Goal: Information Seeking & Learning: Learn about a topic

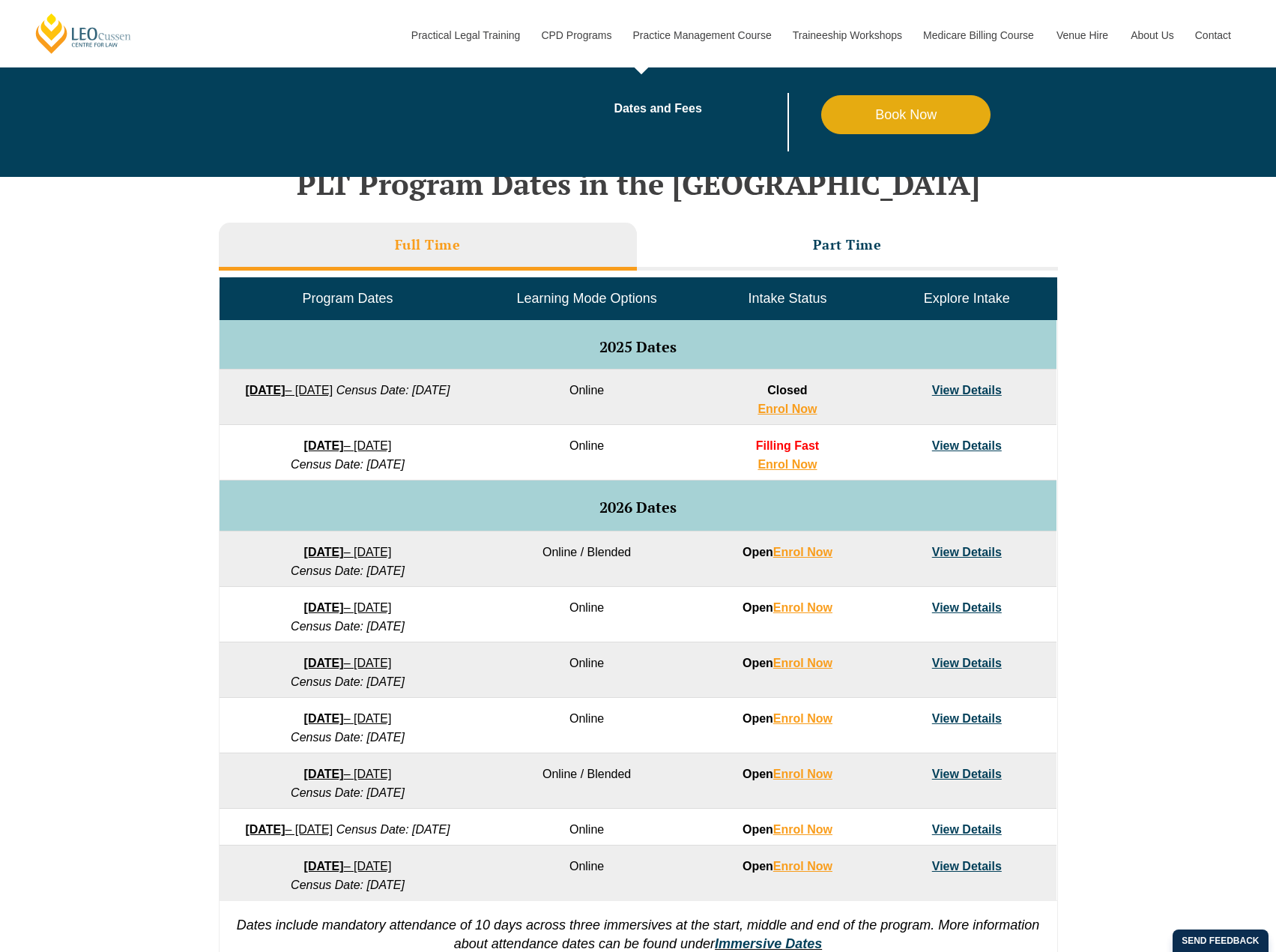
scroll to position [531, 0]
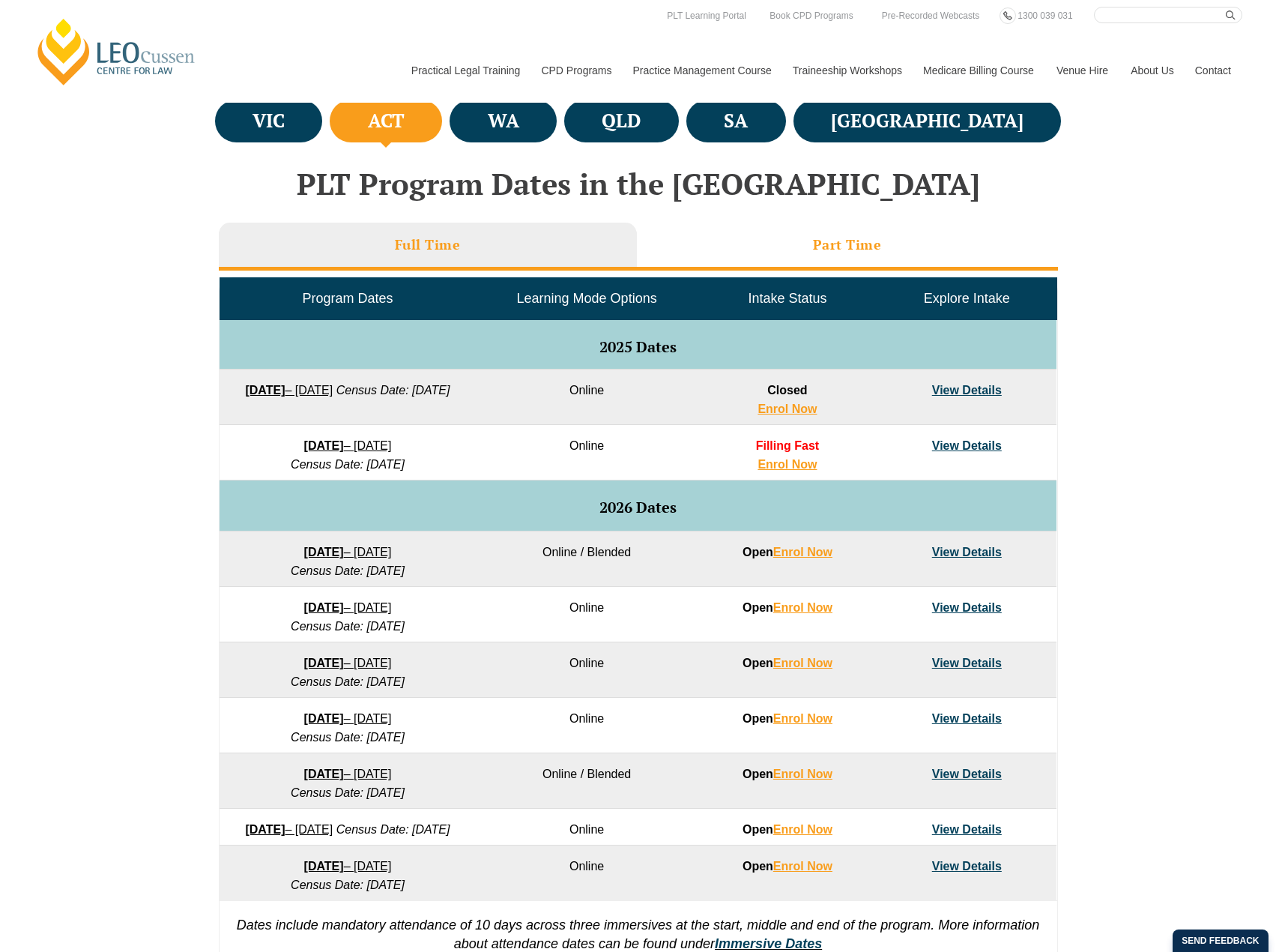
click at [822, 258] on li "Part Time" at bounding box center [847, 247] width 421 height 48
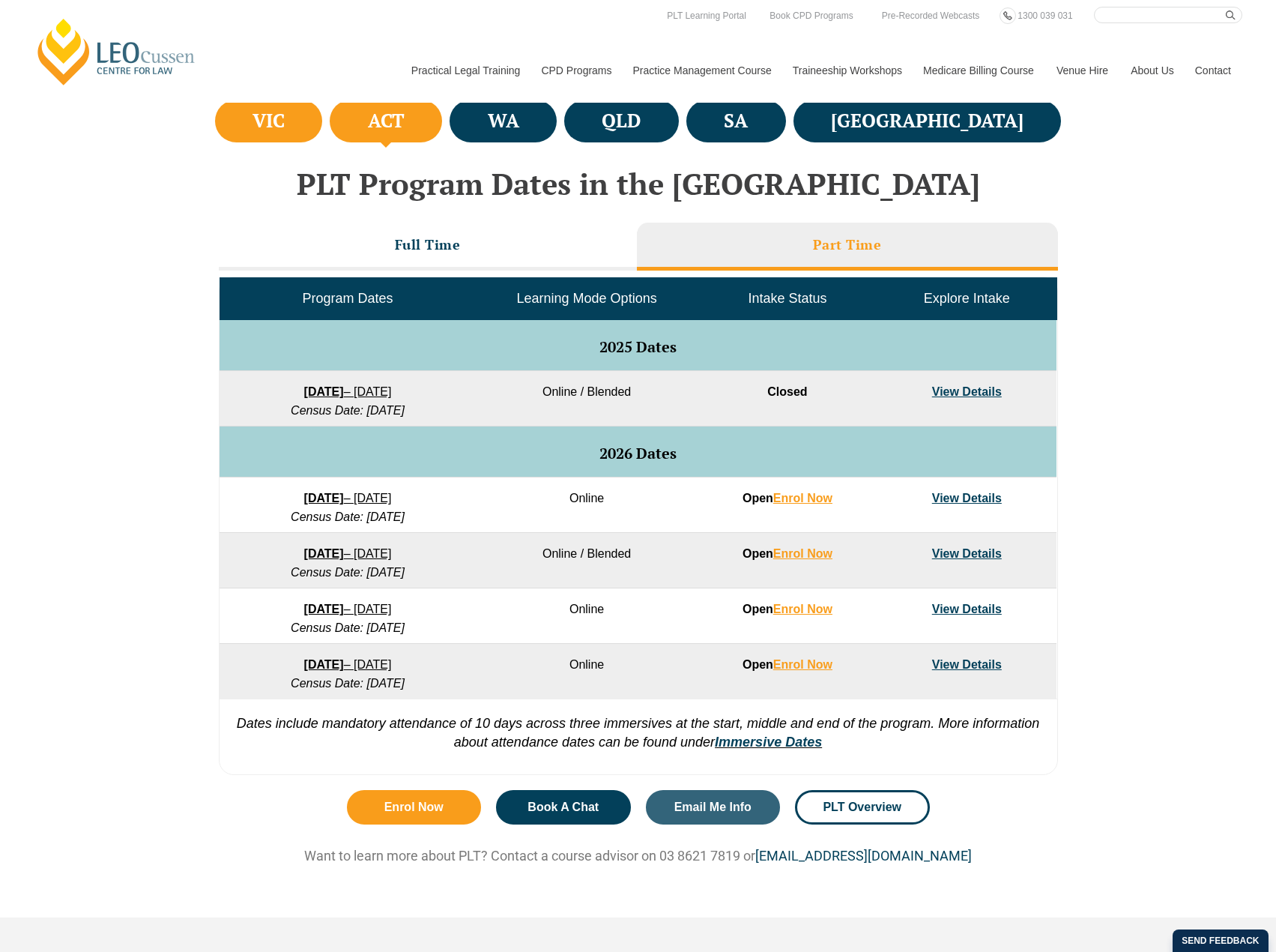
click at [321, 128] on li "VIC" at bounding box center [269, 121] width 108 height 43
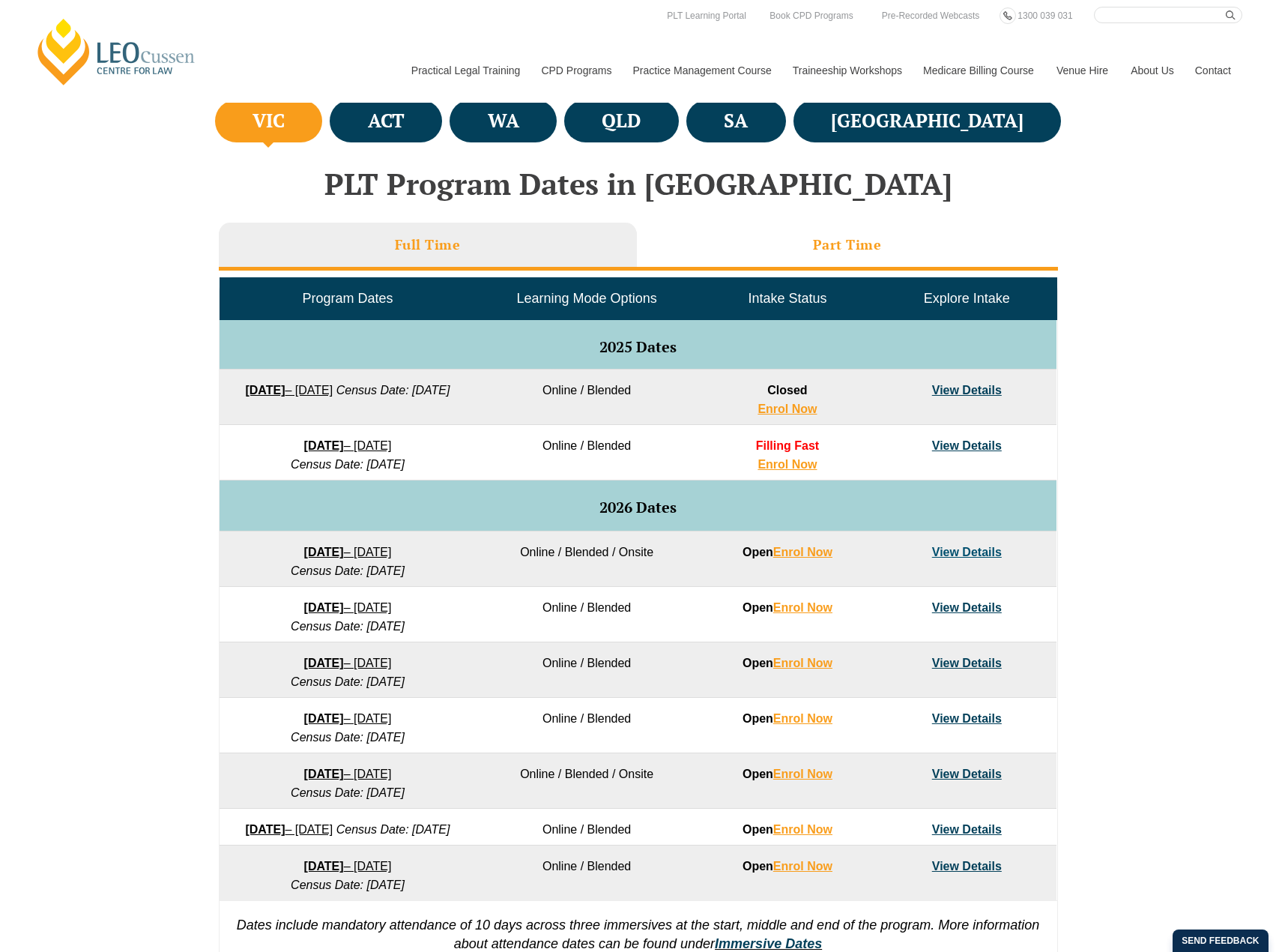
click at [828, 244] on h3 "Part Time" at bounding box center [847, 245] width 69 height 17
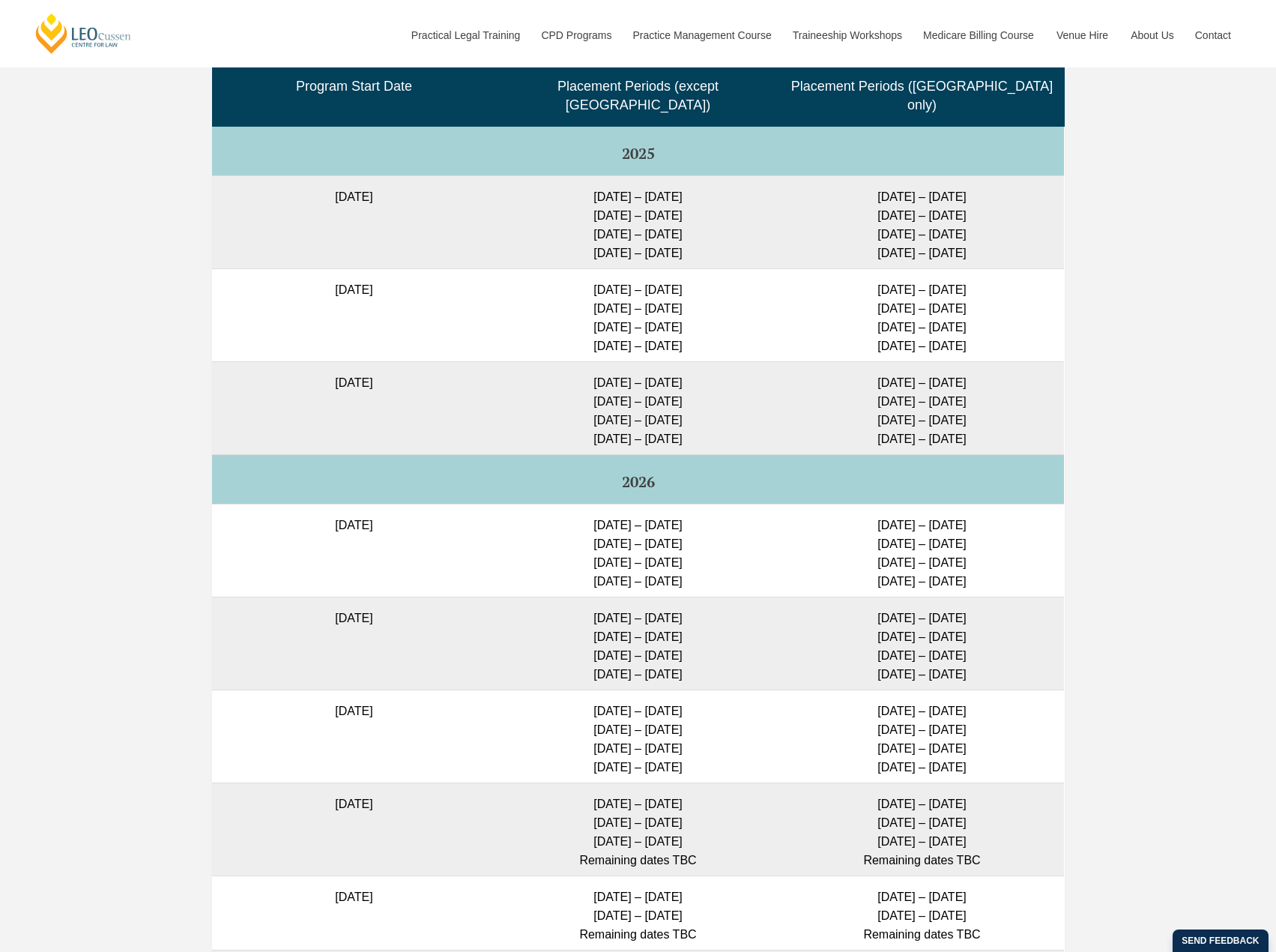
scroll to position [3528, 0]
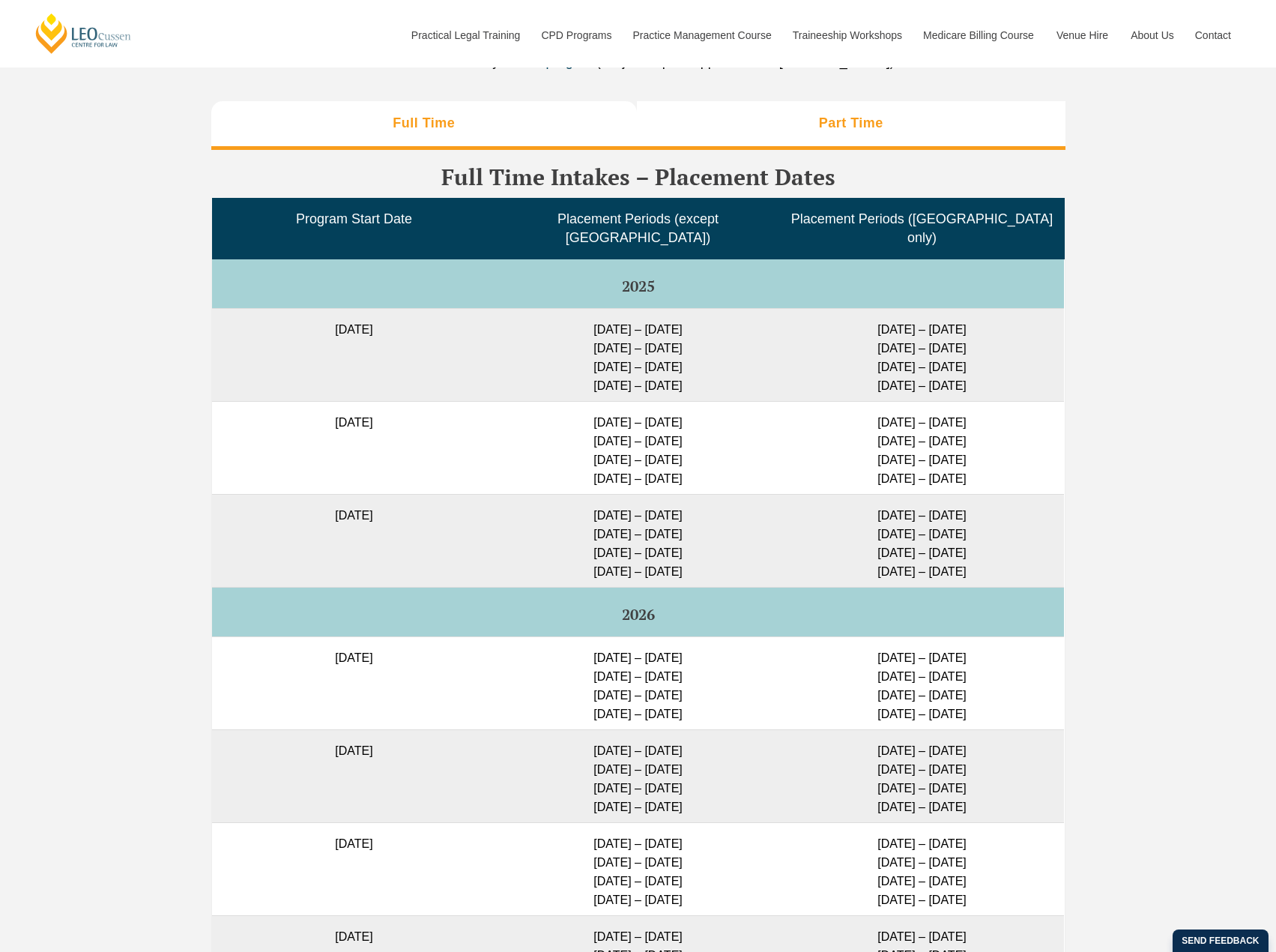
click at [805, 107] on li "Part Time" at bounding box center [851, 125] width 429 height 48
